Goal: Information Seeking & Learning: Learn about a topic

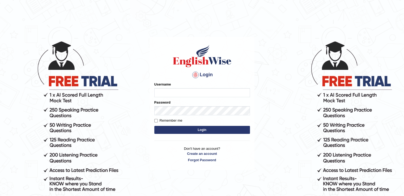
type input "chandritik7"
click at [178, 134] on form "Please fix the following errors: Username chandritik7 Password Remember me Login" at bounding box center [202, 108] width 96 height 53
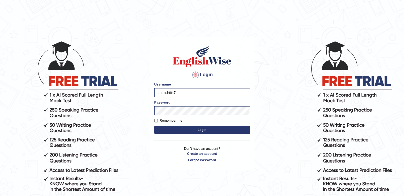
click at [178, 130] on button "Login" at bounding box center [202, 130] width 96 height 8
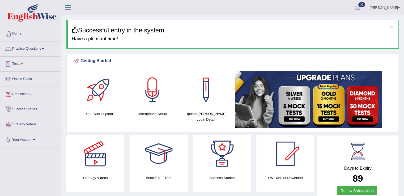
click at [27, 78] on link "Online Class" at bounding box center [30, 78] width 61 height 13
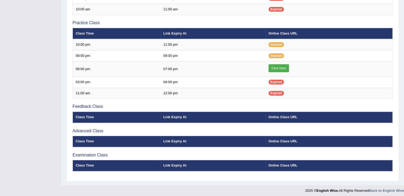
scroll to position [170, 0]
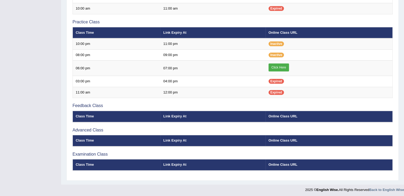
scroll to position [170, 0]
